Goal: Task Accomplishment & Management: Manage account settings

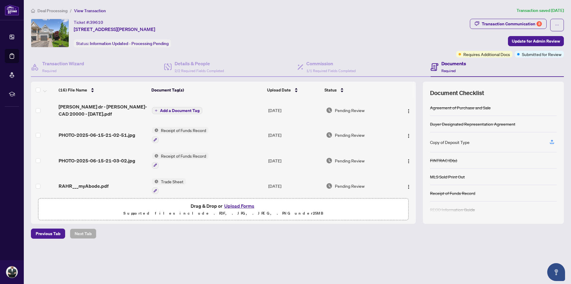
click at [55, 9] on span "Deal Processing" at bounding box center [52, 10] width 30 height 5
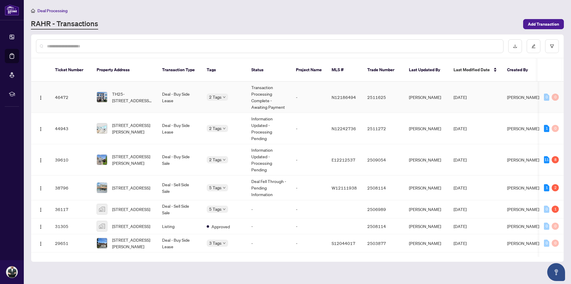
click at [166, 94] on td "Deal - Buy Side Lease" at bounding box center [179, 97] width 45 height 31
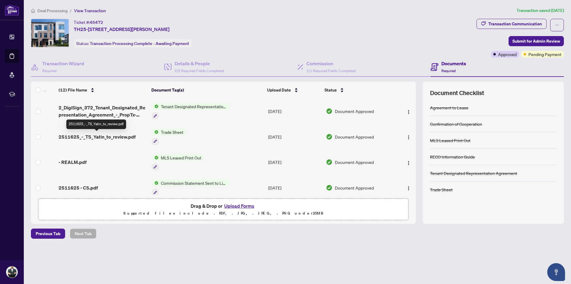
click at [111, 138] on span "2511625_-_TS_Yatin_to_review.pdf" at bounding box center [97, 136] width 77 height 7
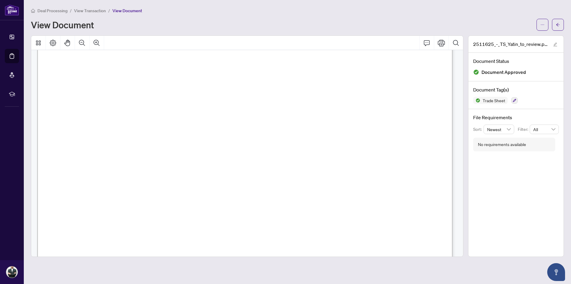
scroll to position [119, 0]
click at [92, 11] on span "View Transaction" at bounding box center [90, 10] width 32 height 5
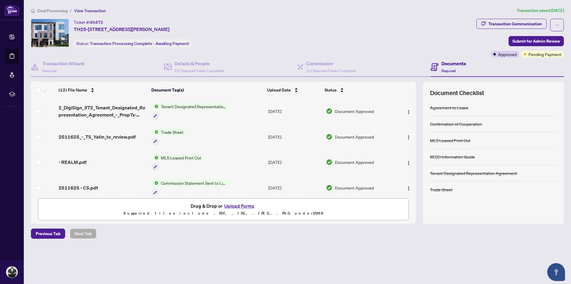
click at [57, 13] on span "Deal Processing" at bounding box center [52, 10] width 30 height 5
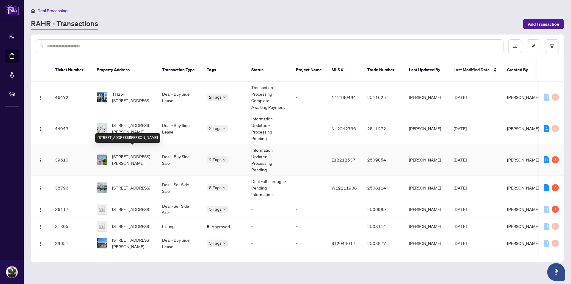
click at [142, 153] on span "[STREET_ADDRESS][PERSON_NAME]" at bounding box center [132, 159] width 40 height 13
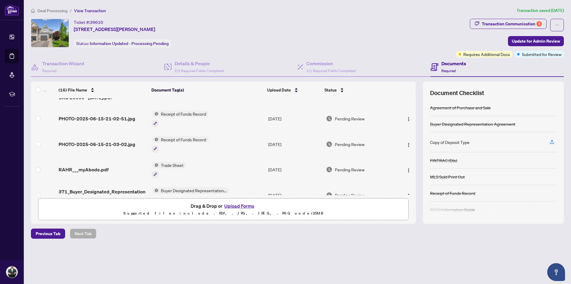
scroll to position [30, 0]
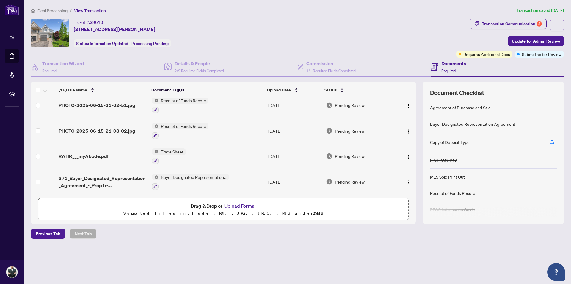
click at [109, 156] on div "RAHR___myAbode.pdf" at bounding box center [103, 155] width 88 height 7
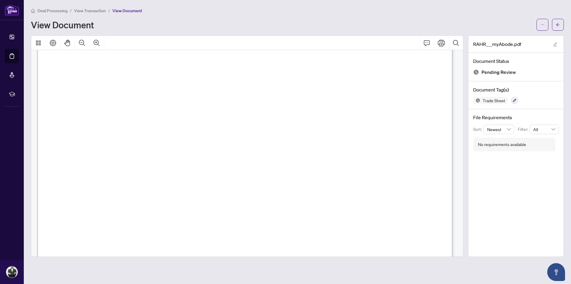
scroll to position [238, 0]
click at [86, 11] on span "View Transaction" at bounding box center [90, 10] width 32 height 5
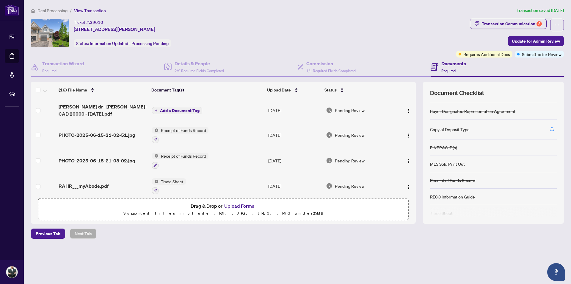
scroll to position [20, 0]
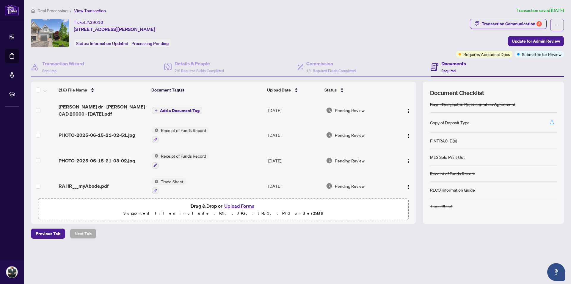
click at [53, 10] on span "Deal Processing" at bounding box center [52, 10] width 30 height 5
